Goal: Register for event/course

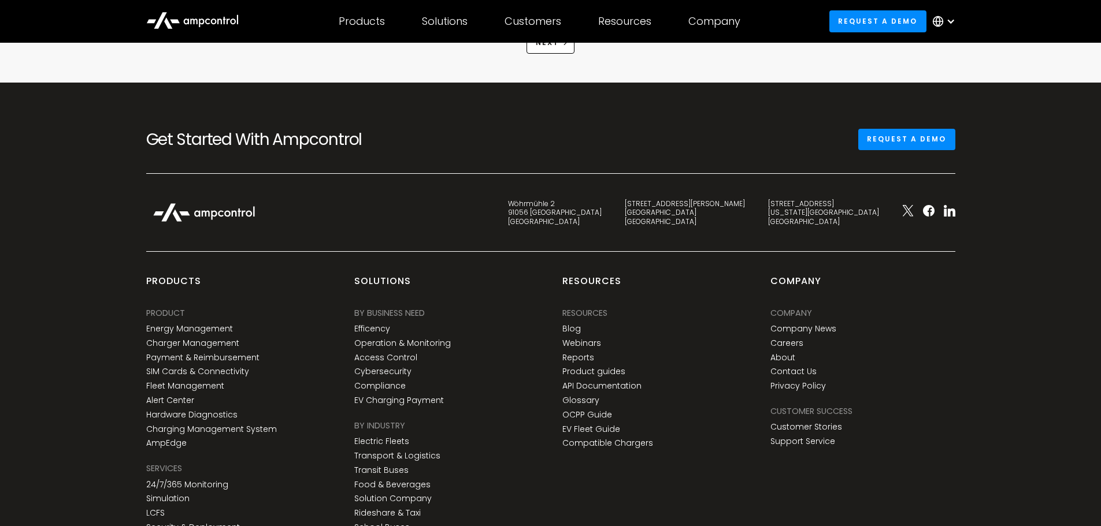
scroll to position [1740, 0]
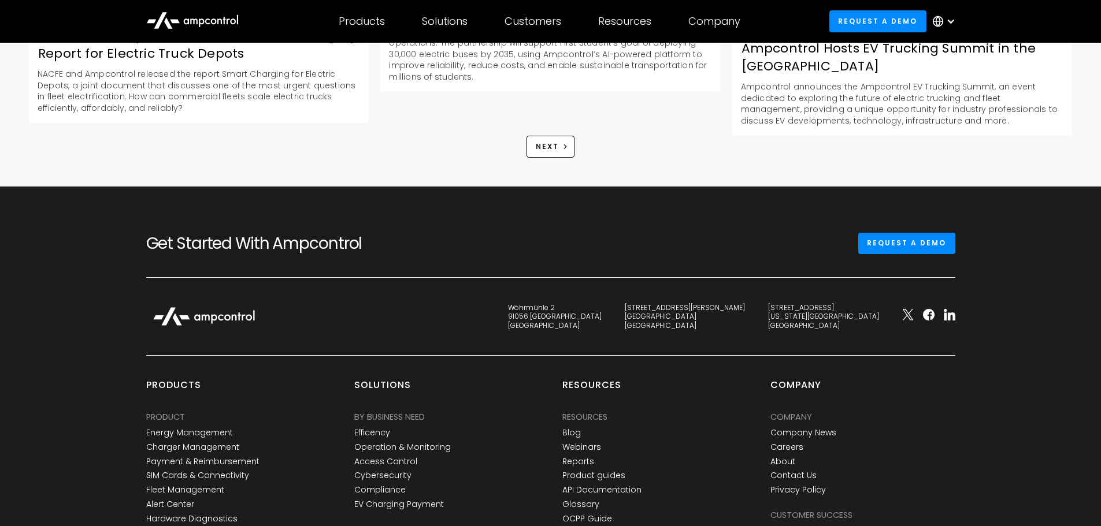
drag, startPoint x: 64, startPoint y: 240, endPoint x: 71, endPoint y: 164, distance: 76.6
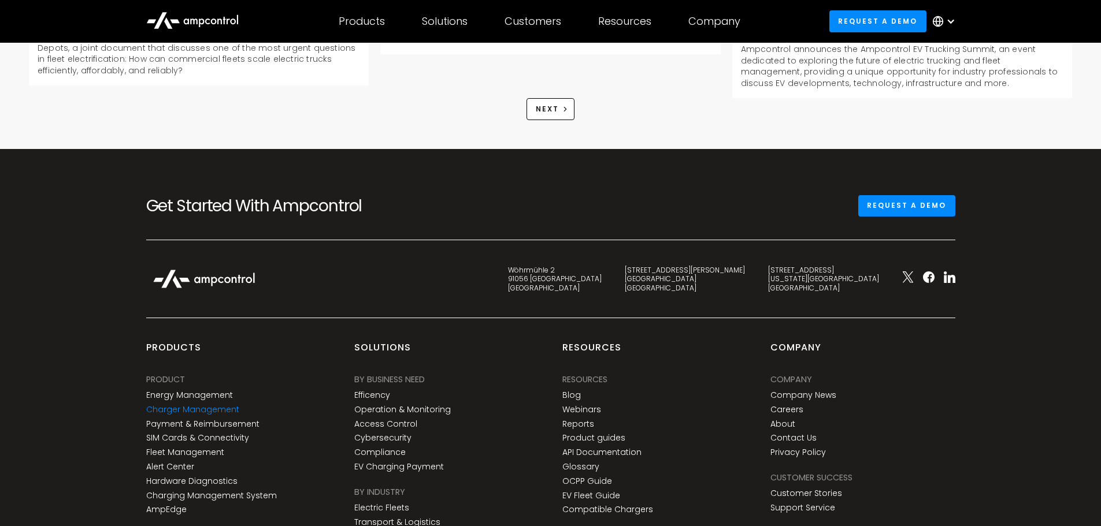
scroll to position [1798, 0]
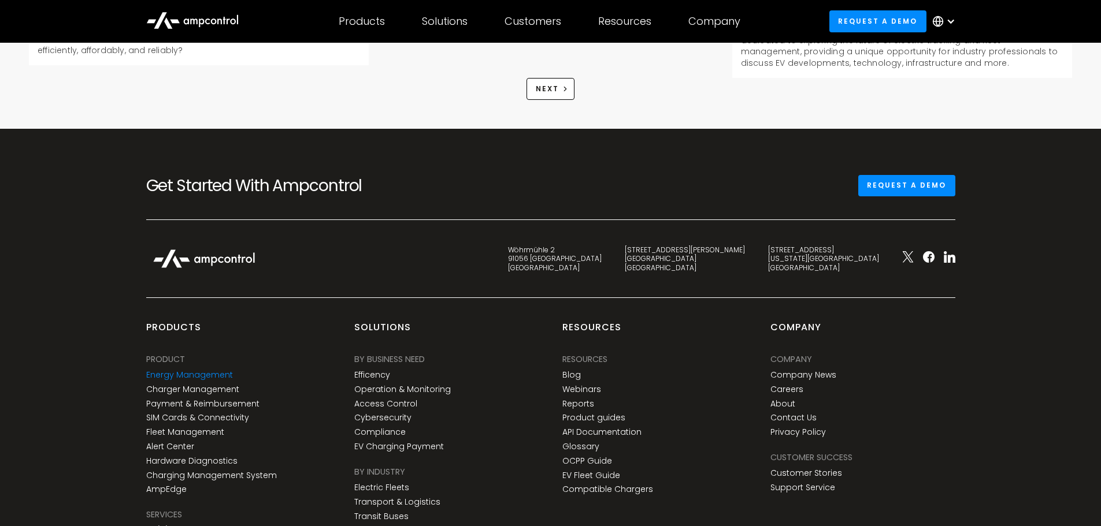
click at [212, 370] on link "Energy Management" at bounding box center [189, 375] width 87 height 10
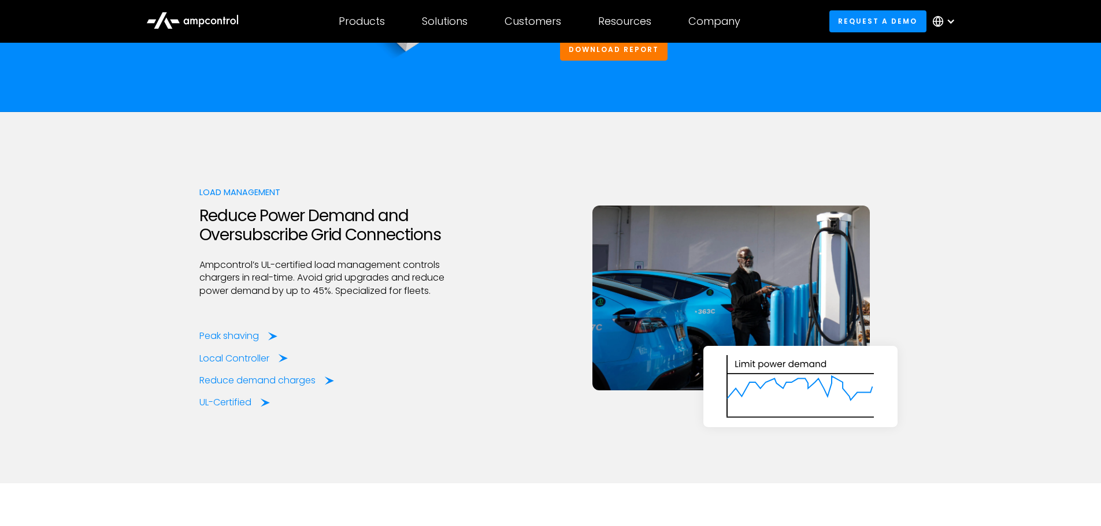
scroll to position [1792, 0]
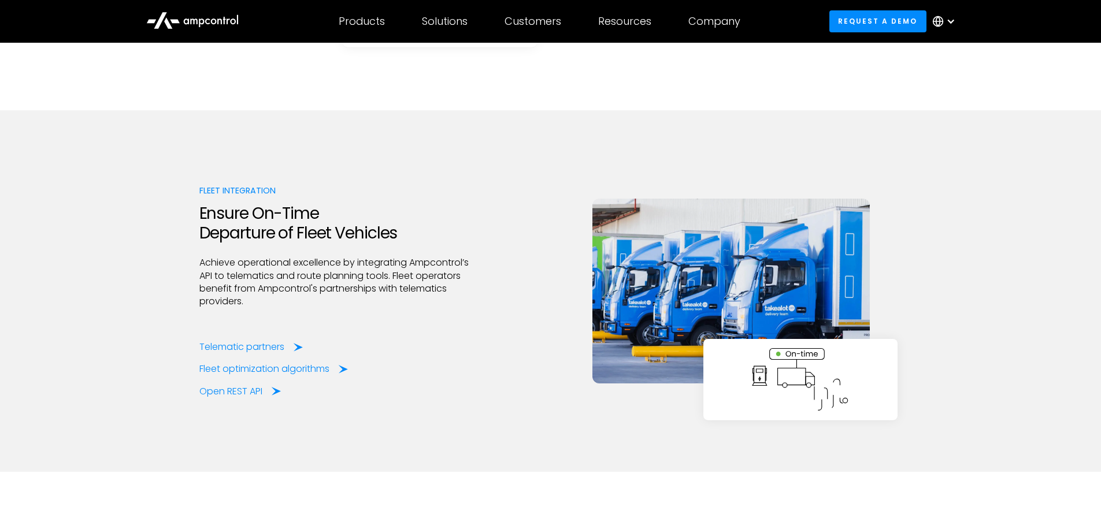
drag, startPoint x: 210, startPoint y: 248, endPoint x: 190, endPoint y: 361, distance: 114.6
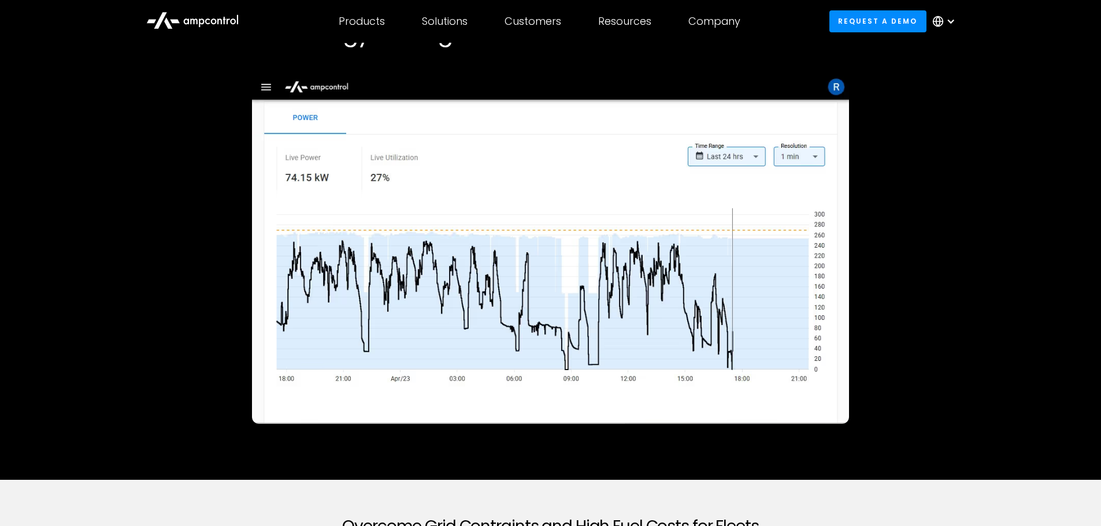
scroll to position [0, 0]
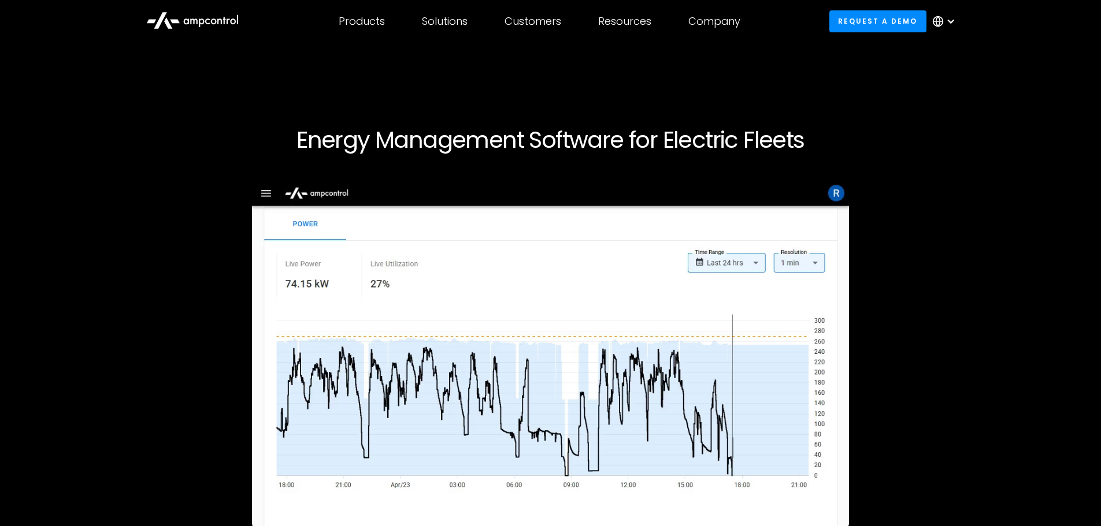
drag, startPoint x: 188, startPoint y: 361, endPoint x: 170, endPoint y: 174, distance: 187.5
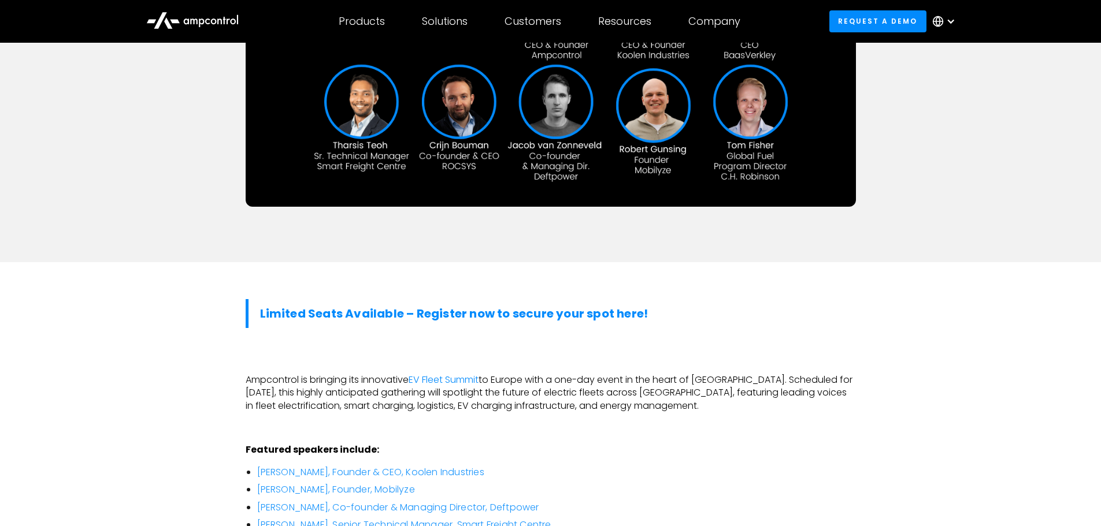
scroll to position [462, 0]
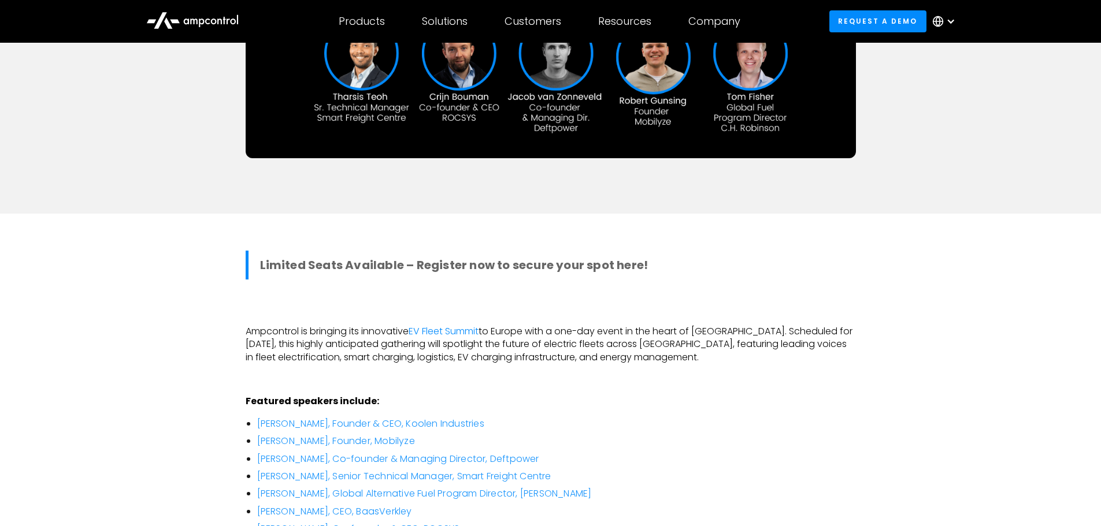
click at [453, 257] on strong "Limited Seats Available – Register now to secure your spot here!" at bounding box center [454, 265] width 388 height 16
